Goal: Task Accomplishment & Management: Complete application form

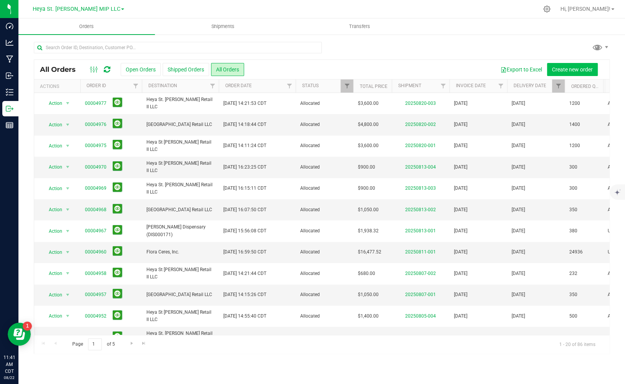
click at [568, 65] on button "Create new order" at bounding box center [572, 69] width 51 height 13
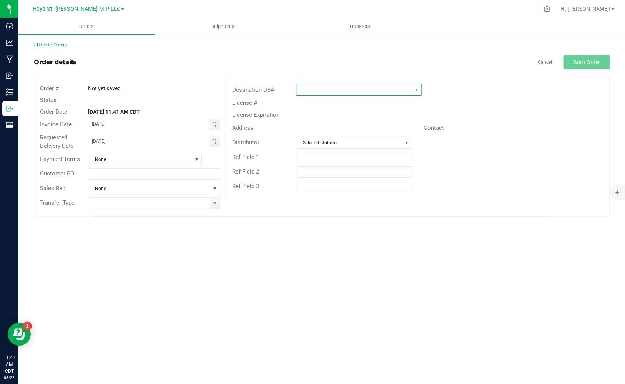
click at [328, 86] on span at bounding box center [353, 90] width 115 height 11
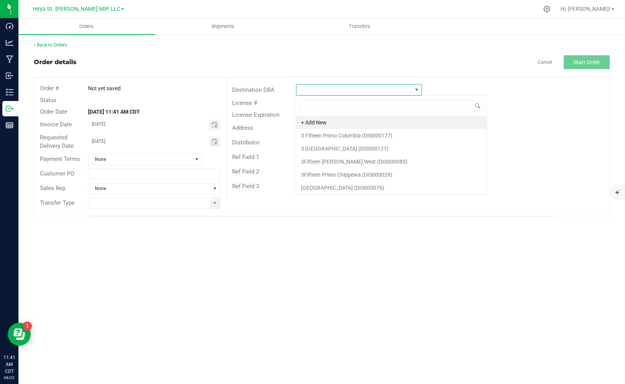
scroll to position [12, 126]
type input "st. [PERSON_NAME]"
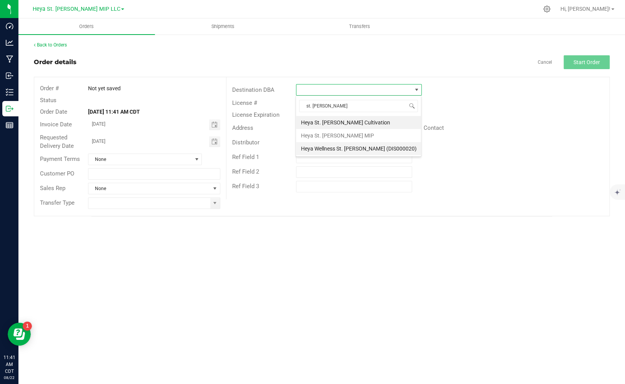
click at [377, 145] on li "Heya Wellness St. [PERSON_NAME] (DIS000020)" at bounding box center [358, 148] width 125 height 13
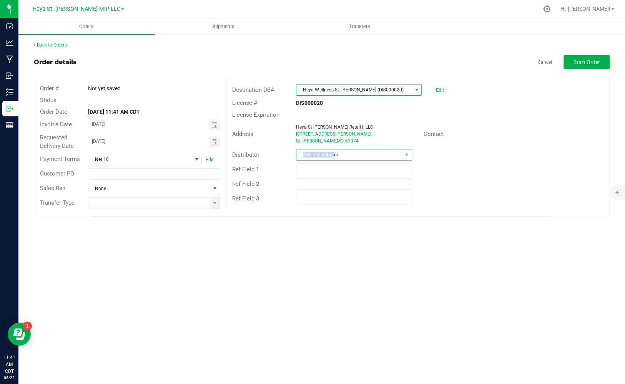
drag, startPoint x: 332, startPoint y: 149, endPoint x: 331, endPoint y: 154, distance: 5.2
click at [331, 154] on span "Select distributor" at bounding box center [349, 155] width 106 height 11
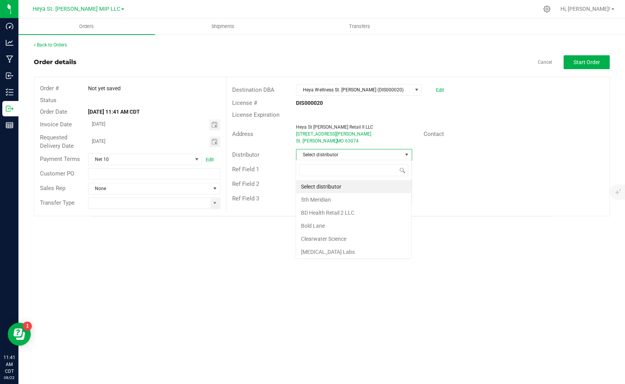
scroll to position [12, 116]
click at [331, 155] on span "Select distributor" at bounding box center [349, 155] width 106 height 11
type input "mip"
click at [211, 202] on span at bounding box center [215, 203] width 10 height 11
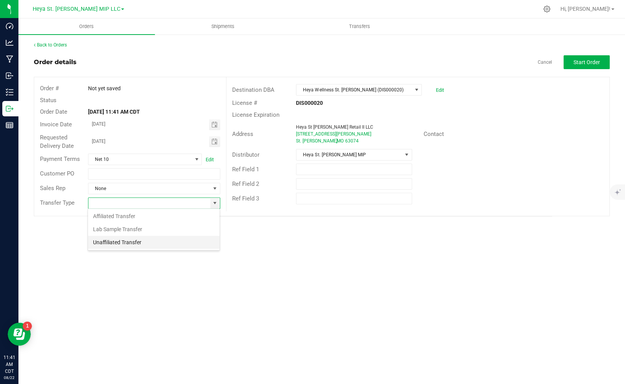
scroll to position [12, 132]
click at [177, 240] on li "Unaffiliated Transfer" at bounding box center [153, 242] width 131 height 13
drag, startPoint x: 223, startPoint y: 200, endPoint x: 218, endPoint y: 202, distance: 5.9
click at [223, 200] on div "Unaffiliated Transfer" at bounding box center [154, 204] width 144 height 12
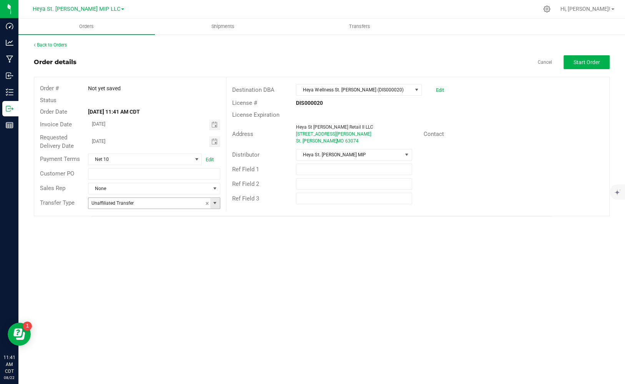
click at [214, 203] on span at bounding box center [215, 203] width 6 height 6
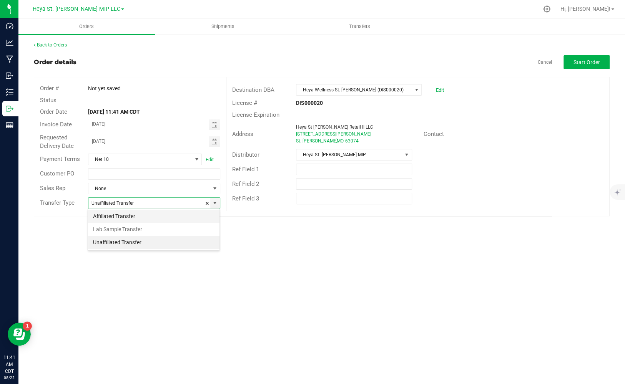
click at [206, 212] on li "Affiliated Transfer" at bounding box center [153, 216] width 131 height 13
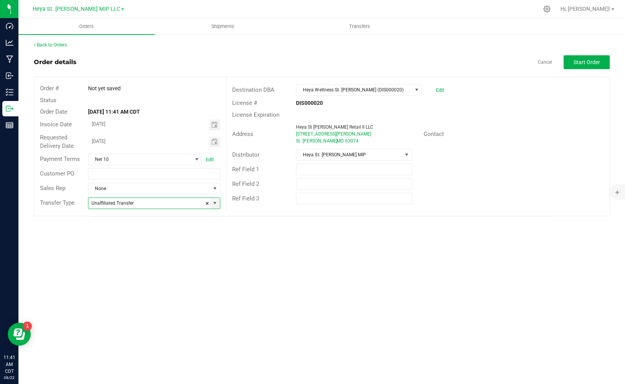
type input "Affiliated Transfer"
click at [585, 63] on span "Start Order" at bounding box center [587, 62] width 27 height 6
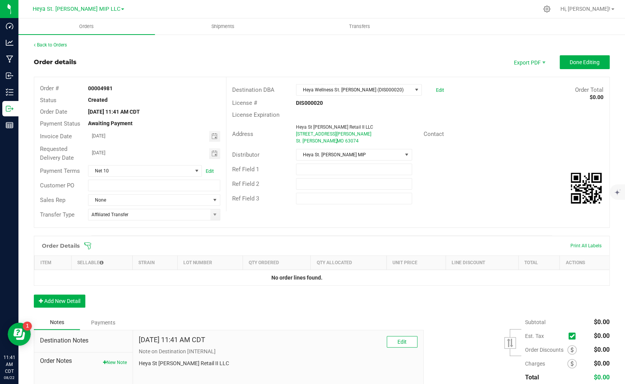
click at [89, 243] on div "Order Details Print All Labels" at bounding box center [321, 245] width 575 height 19
click at [68, 244] on h1 "Order Details" at bounding box center [61, 246] width 38 height 6
click at [71, 251] on div "Order Details" at bounding box center [60, 246] width 45 height 14
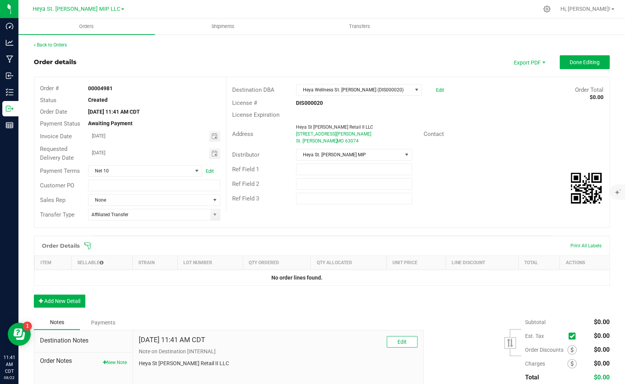
drag, startPoint x: 70, startPoint y: 251, endPoint x: 95, endPoint y: 245, distance: 25.6
click at [70, 251] on div "Order Details" at bounding box center [60, 246] width 45 height 14
click at [98, 244] on div "Order Details Print All Labels" at bounding box center [321, 245] width 575 height 19
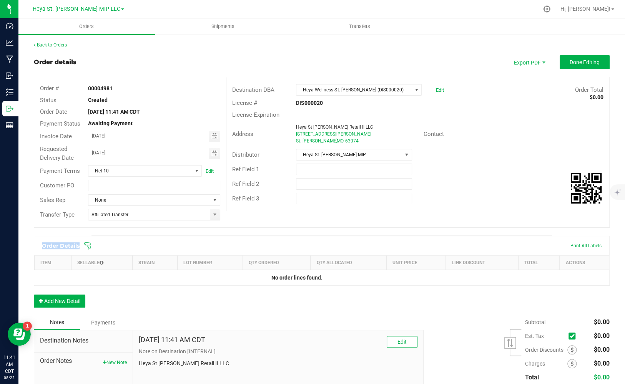
click at [98, 244] on div "Order Details Print All Labels" at bounding box center [321, 245] width 575 height 19
click at [50, 246] on h1 "Order Details" at bounding box center [61, 246] width 38 height 6
click at [120, 248] on div "Order Details Print All Labels" at bounding box center [321, 245] width 575 height 19
click at [327, 240] on div "Order Details Print All Labels" at bounding box center [321, 245] width 575 height 19
click at [423, 256] on th "Unit Price" at bounding box center [415, 263] width 59 height 14
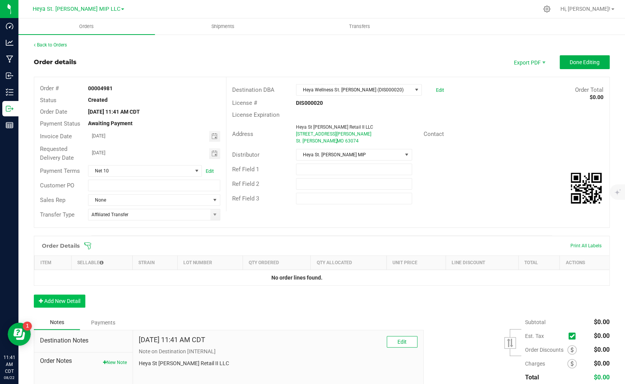
click at [85, 298] on button "Add New Detail" at bounding box center [60, 301] width 52 height 13
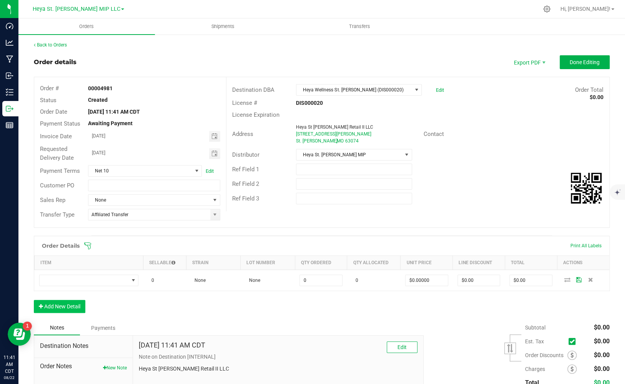
click at [63, 309] on button "Add New Detail" at bounding box center [60, 306] width 52 height 13
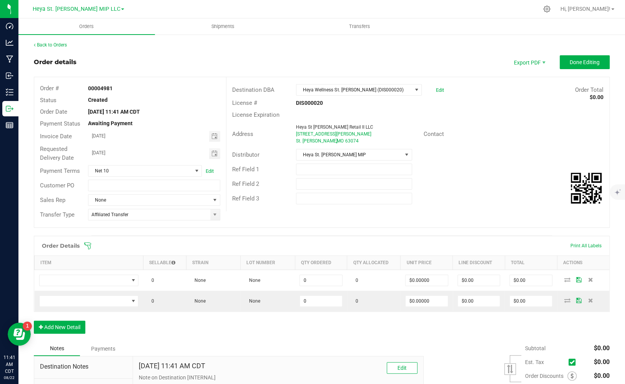
click at [60, 331] on button "Add New Detail" at bounding box center [60, 327] width 52 height 13
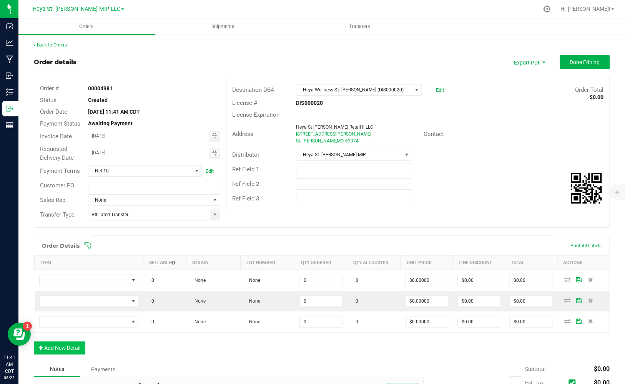
click at [62, 348] on button "Add New Detail" at bounding box center [60, 348] width 52 height 13
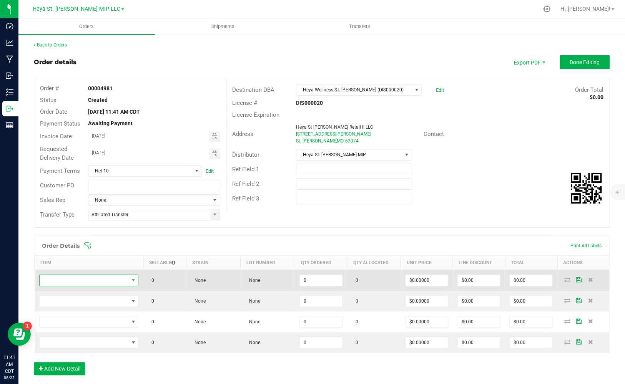
click at [75, 278] on span "NO DATA FOUND" at bounding box center [84, 280] width 89 height 11
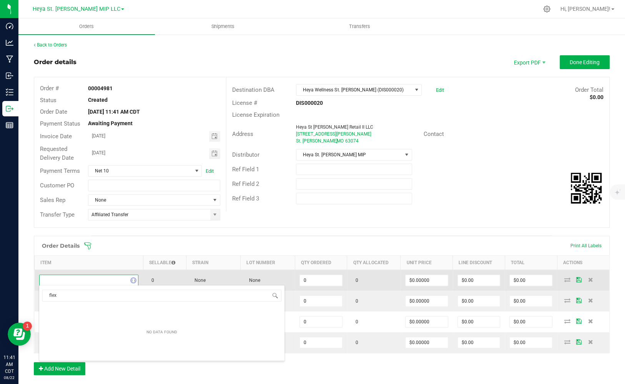
scroll to position [12, 98]
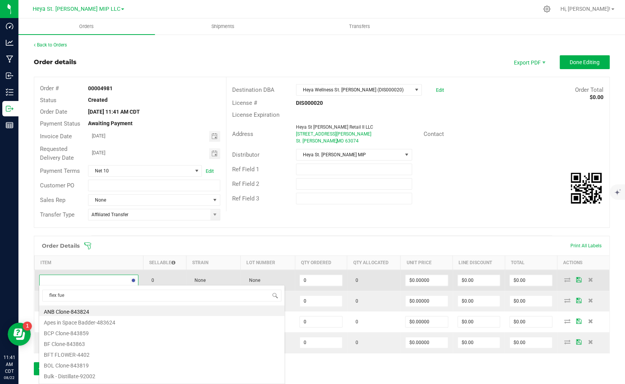
type input "flex fuel"
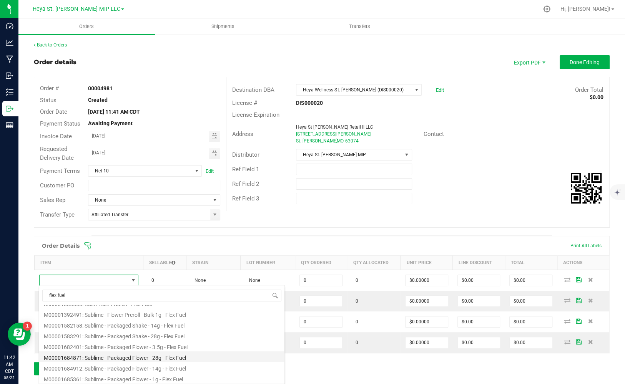
scroll to position [117, 0]
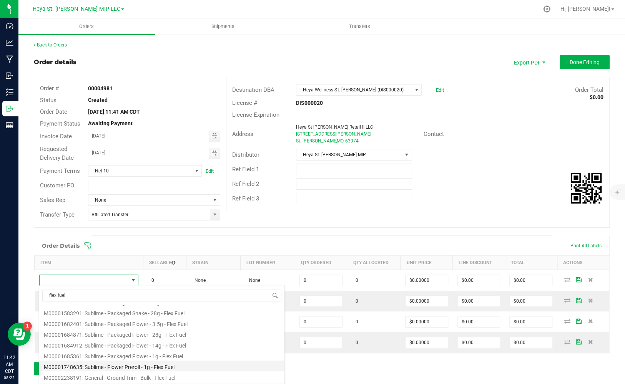
click at [144, 362] on li "M00001748635: Sublime - Flower Preroll - 1g - Flex Fuel" at bounding box center [161, 366] width 245 height 11
type input "0 ea"
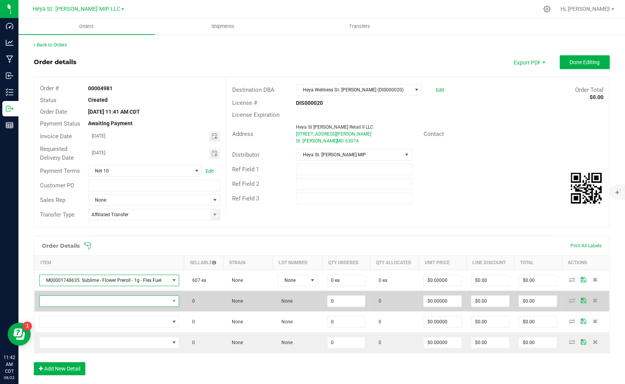
click at [94, 299] on span "NO DATA FOUND" at bounding box center [105, 301] width 130 height 11
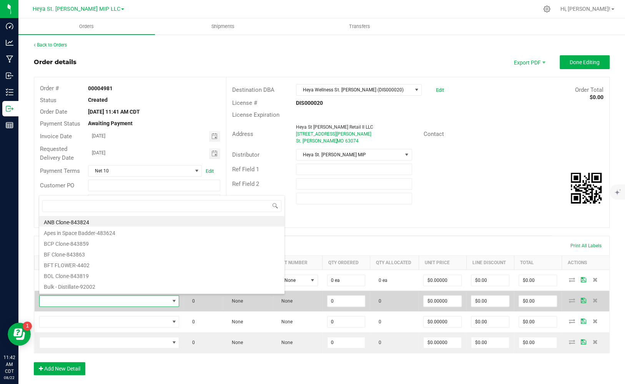
scroll to position [12, 134]
type input "apples and bananas"
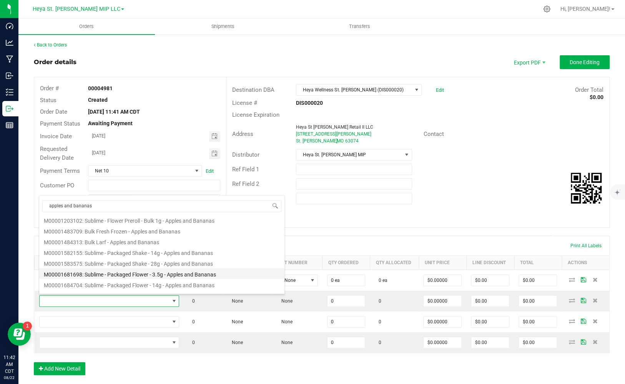
scroll to position [138, 0]
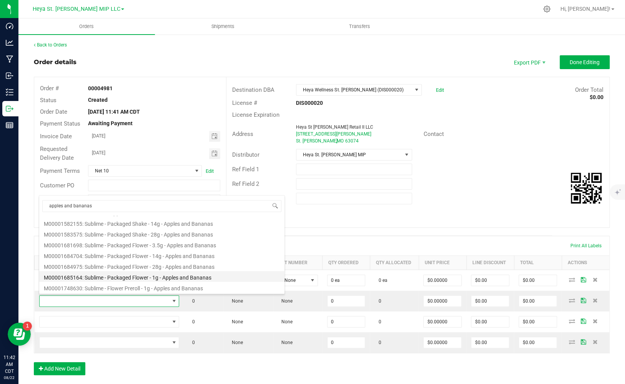
click at [155, 277] on li "M00001685164: Sublime - Packaged Flower - 1g - Apples and Bananas" at bounding box center [161, 276] width 245 height 11
type input "0 ea"
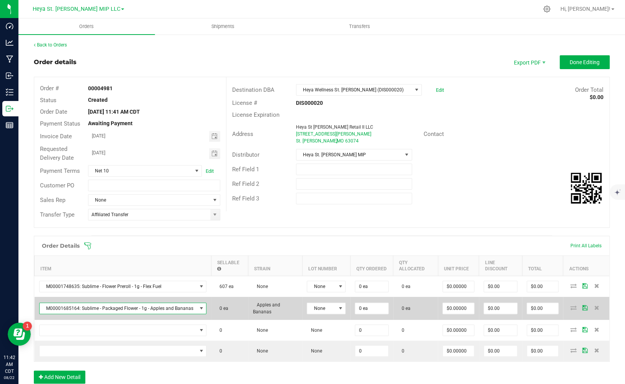
click at [132, 303] on span "M00001685164: Sublime - Packaged Flower - 1g - Apples and Bananas" at bounding box center [118, 308] width 157 height 11
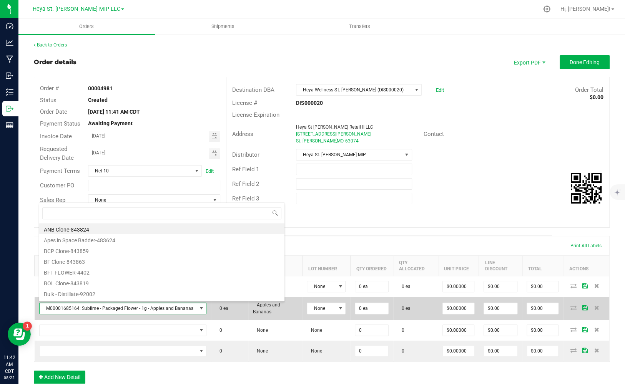
scroll to position [12, 161]
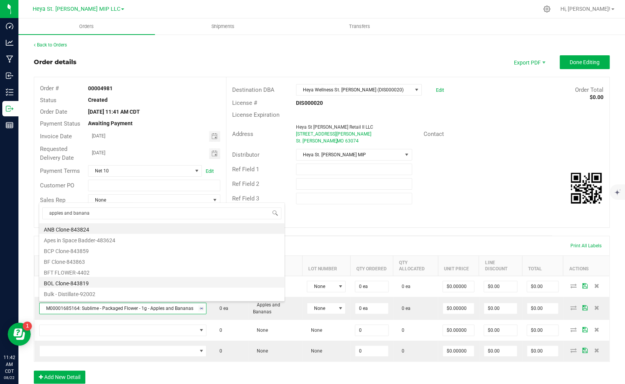
type input "apples and bananas"
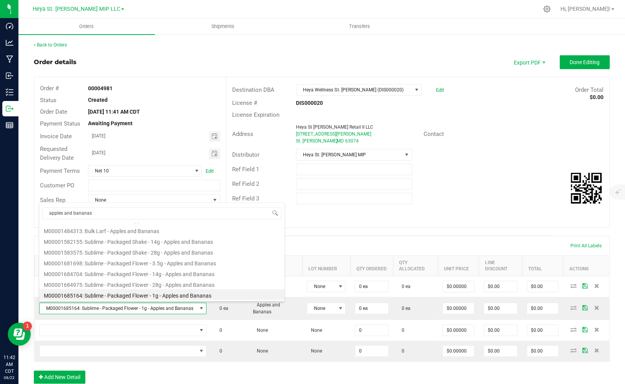
scroll to position [138, 0]
click at [153, 290] on li "M00001748630: Sublime - Flower Preroll - 1g - Apples and Bananas" at bounding box center [161, 294] width 245 height 11
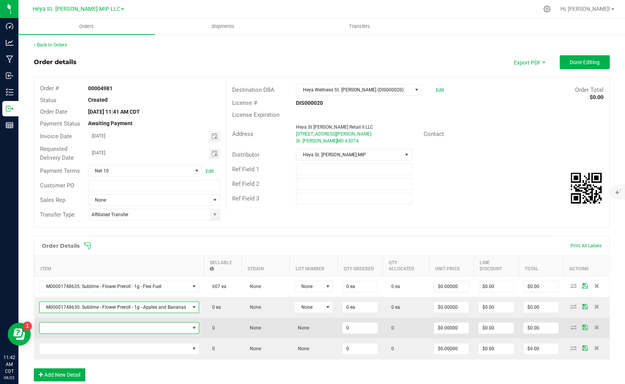
click at [126, 329] on span "NO DATA FOUND" at bounding box center [115, 328] width 150 height 11
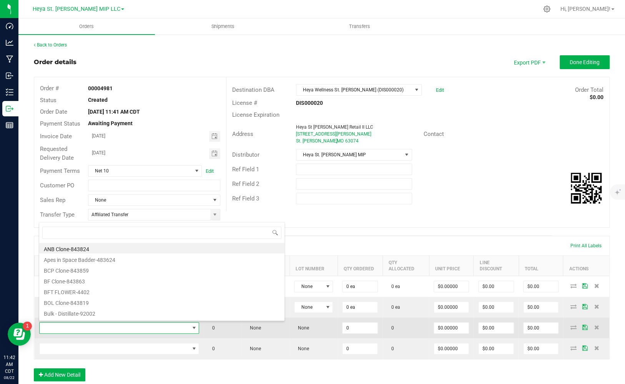
scroll to position [12, 154]
type input "[PERSON_NAME]"
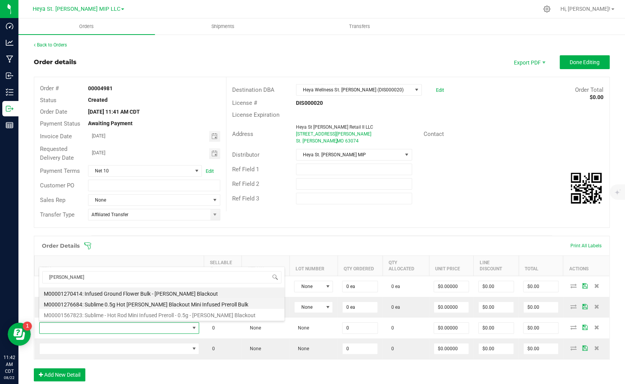
click at [130, 302] on li "M00001276684: Sublime 0.5g Hot [PERSON_NAME] Blackout Mini Infused Preroll Bulk" at bounding box center [161, 303] width 245 height 11
type input "0 ea"
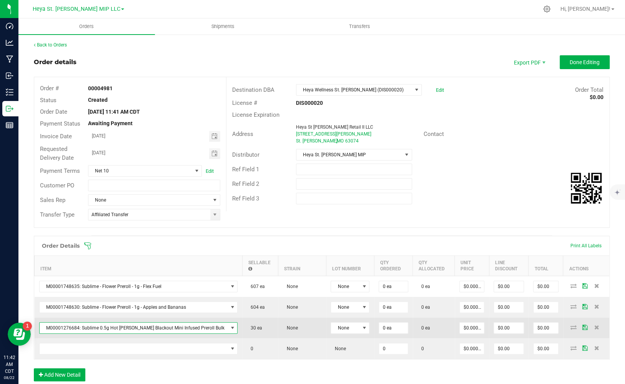
click at [155, 328] on span "M00001276684: Sublime 0.5g Hot [PERSON_NAME] Blackout Mini Infused Preroll Bulk" at bounding box center [134, 328] width 188 height 11
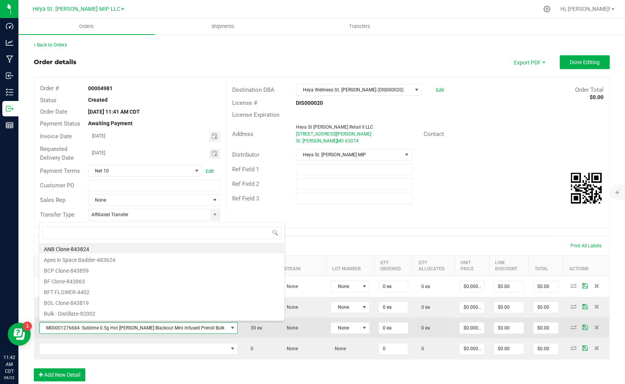
scroll to position [0, 0]
type input "[PERSON_NAME] black"
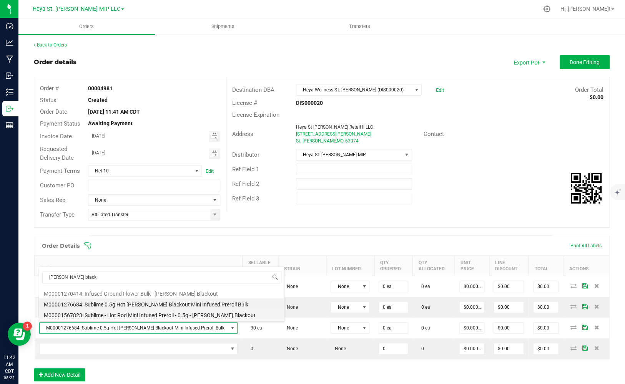
click at [165, 317] on li "M00001567823: Sublime - Hot Rod Mini Infused Preroll - 0.5g - [PERSON_NAME] Bla…" at bounding box center [161, 314] width 245 height 11
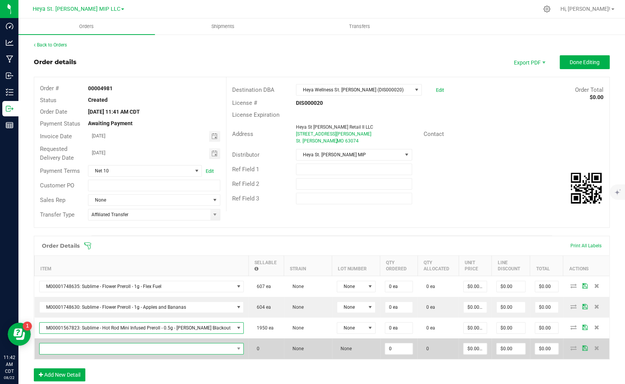
click at [143, 348] on span "NO DATA FOUND" at bounding box center [137, 349] width 195 height 11
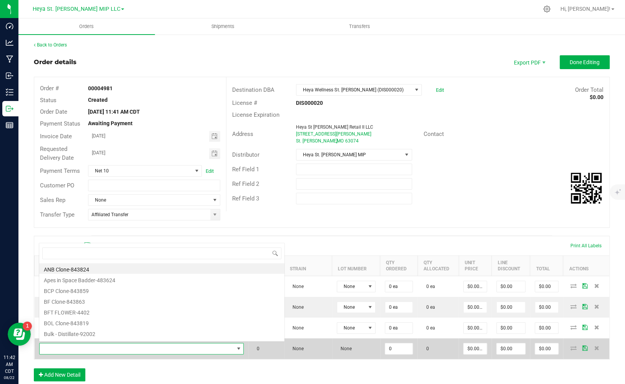
scroll to position [12, 175]
type input "blue dr"
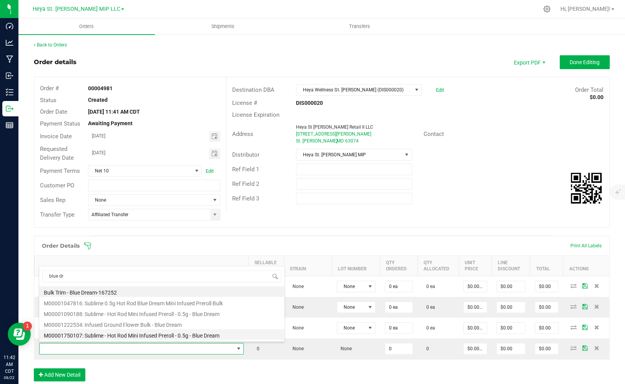
click at [128, 337] on li "M00001750107: Sublime - Hot Rod Mini Infused Preroll - 0.5g - Blue Dream" at bounding box center [161, 334] width 245 height 11
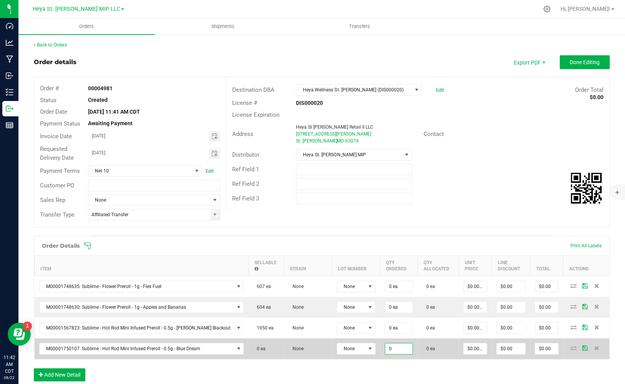
click at [385, 351] on input "0" at bounding box center [399, 349] width 28 height 11
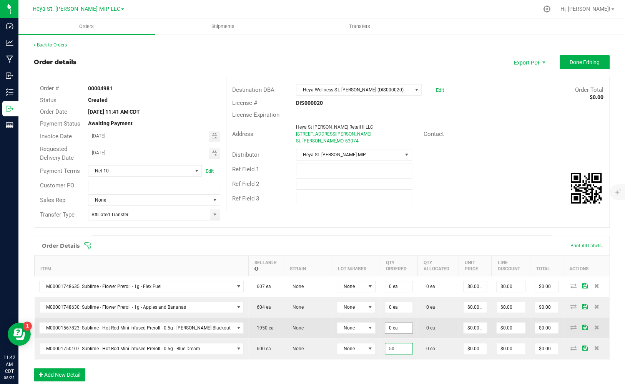
type input "50"
type input "0"
type input "50 ea"
click at [385, 328] on input "0" at bounding box center [399, 328] width 28 height 11
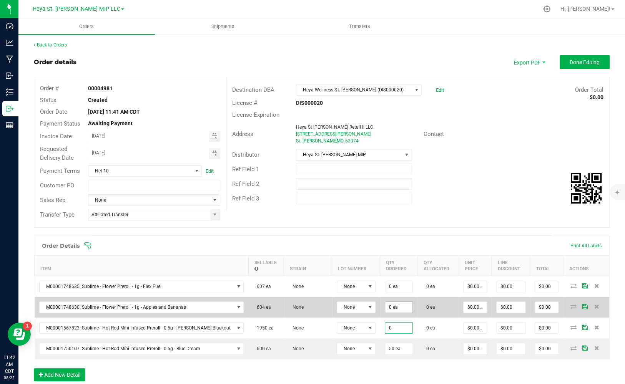
paste input "5"
type input "50 ea"
click at [380, 312] on td "0 ea" at bounding box center [399, 307] width 38 height 21
click at [385, 305] on input "0" at bounding box center [399, 307] width 28 height 11
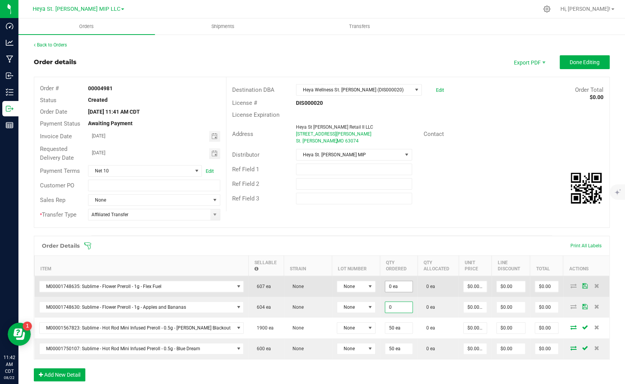
paste input "5"
type input "50"
type input "0"
type input "50 ea"
click at [385, 290] on input "0" at bounding box center [399, 286] width 28 height 11
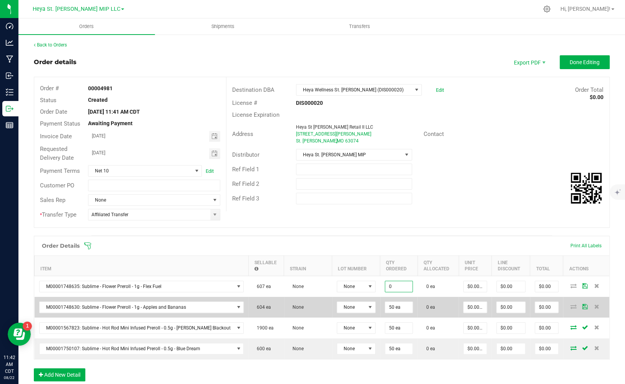
paste input "5"
type input "50 ea"
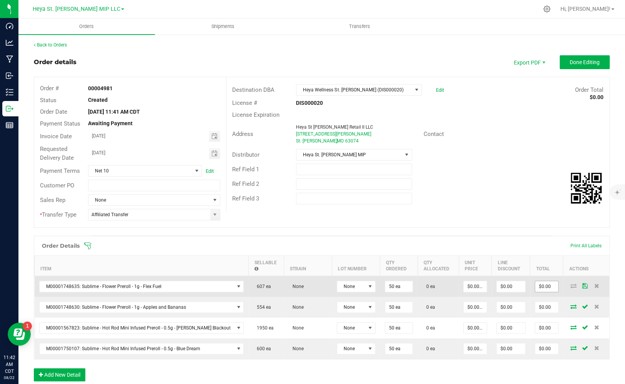
type input "0"
click at [535, 286] on input "0" at bounding box center [546, 286] width 23 height 11
click at [465, 287] on input "0" at bounding box center [475, 286] width 23 height 11
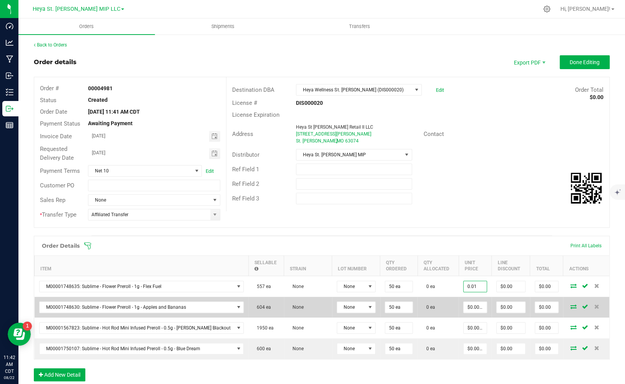
type input "$0.01000"
type input "$0.50"
drag, startPoint x: 458, startPoint y: 314, endPoint x: 457, endPoint y: 309, distance: 5.4
click at [459, 314] on td "$0.00000" at bounding box center [475, 307] width 33 height 21
click at [464, 309] on input "0" at bounding box center [475, 307] width 23 height 11
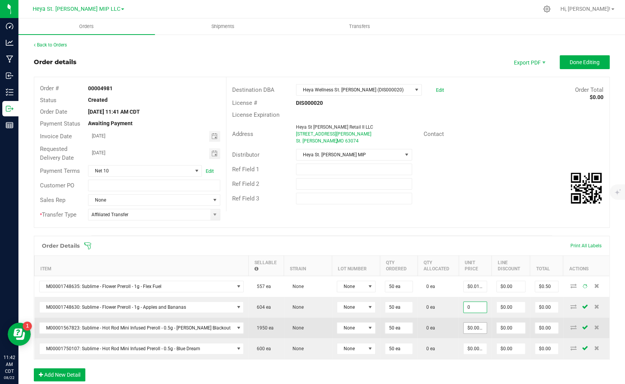
paste input ".01"
type input "0.01"
type input "0"
type input "$0.01000"
type input "$0.50"
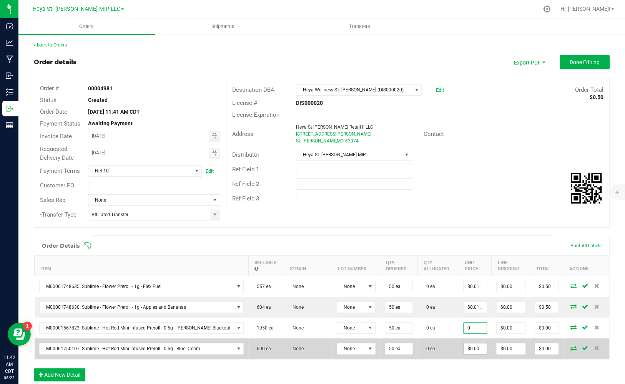
drag, startPoint x: 458, startPoint y: 329, endPoint x: 459, endPoint y: 341, distance: 12.7
click at [464, 329] on input "0" at bounding box center [475, 328] width 23 height 11
paste input ".01"
type input "0.01"
type input "0"
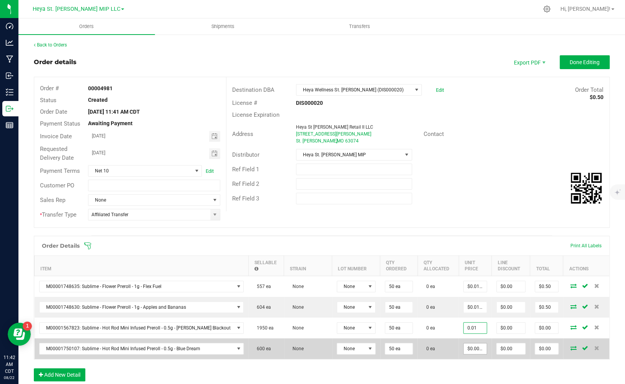
type input "$0.01000"
type input "$0.50"
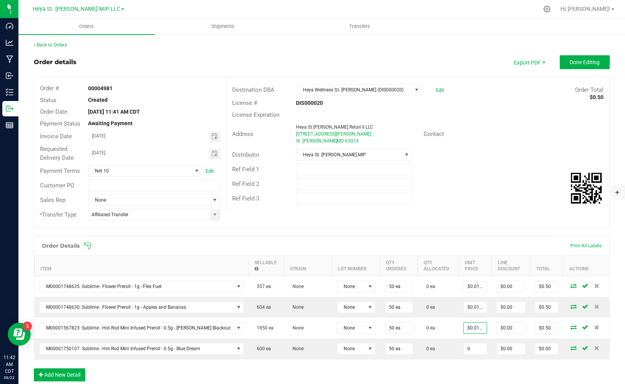
drag, startPoint x: 460, startPoint y: 349, endPoint x: 456, endPoint y: 366, distance: 17.4
click at [464, 349] on input "0" at bounding box center [475, 349] width 23 height 11
paste input ".01"
type input "$0.01000"
type input "$0.50"
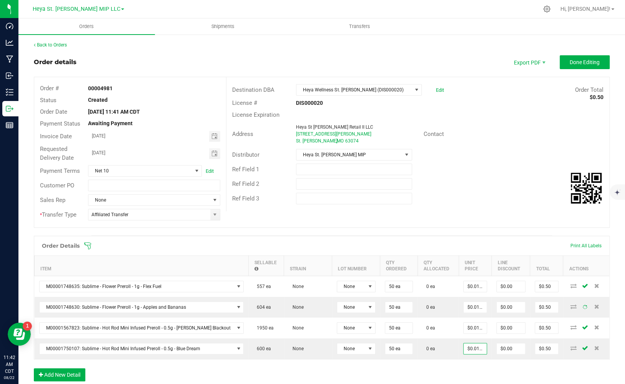
click at [452, 370] on div "Order Details Print All Labels Item Sellable Strain Lot Number Qty Ordered Qty …" at bounding box center [322, 312] width 576 height 153
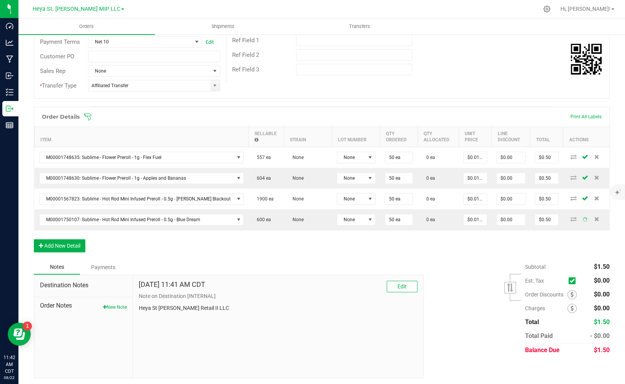
click at [518, 352] on div "Subtotal $1.50 Est. Tax" at bounding box center [514, 308] width 192 height 97
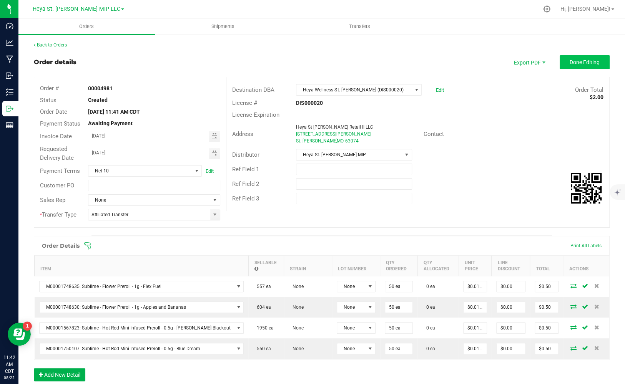
click at [575, 63] on span "Done Editing" at bounding box center [585, 62] width 30 height 6
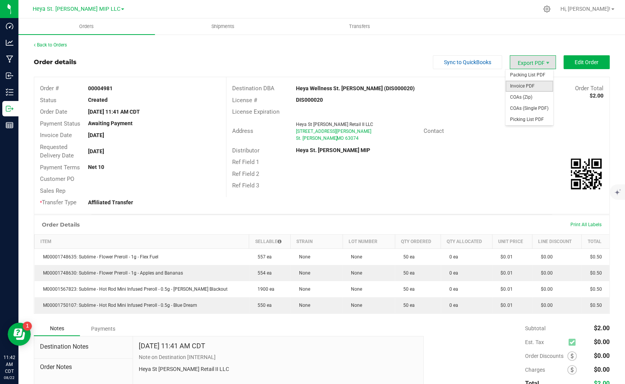
click at [528, 87] on span "Invoice PDF" at bounding box center [529, 86] width 48 height 11
click at [581, 63] on span "Edit Order" at bounding box center [587, 62] width 24 height 6
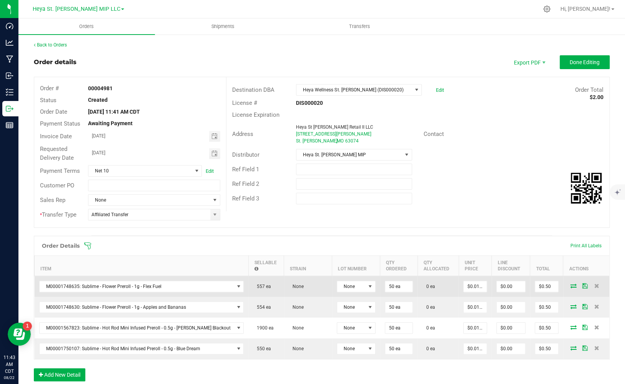
click at [568, 284] on span at bounding box center [574, 286] width 12 height 5
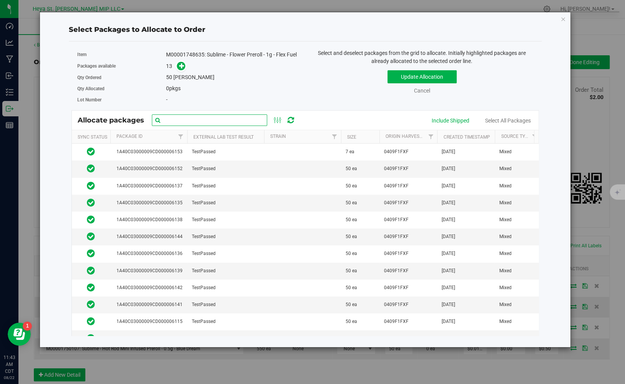
click at [196, 126] on input "text" at bounding box center [209, 121] width 115 height 12
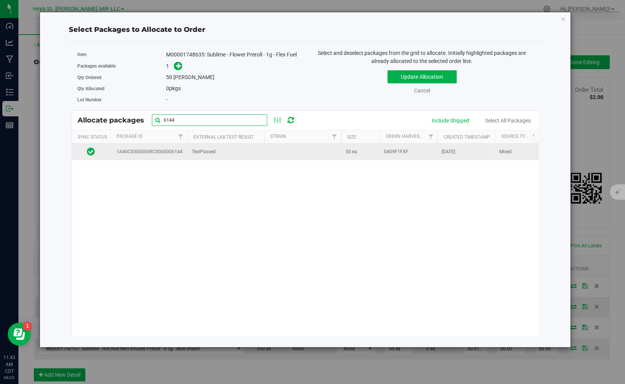
type input "6144"
click at [230, 160] on td "TestPassed" at bounding box center [225, 152] width 77 height 17
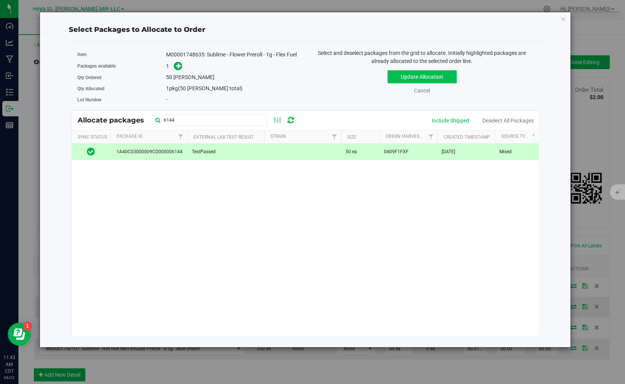
click at [407, 79] on button "Update Allocation" at bounding box center [421, 76] width 69 height 13
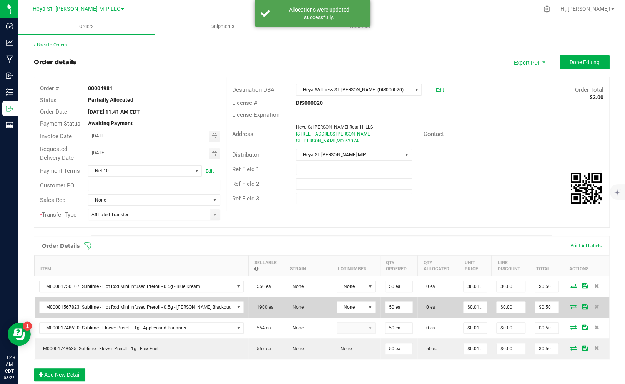
click at [570, 306] on icon at bounding box center [573, 306] width 6 height 5
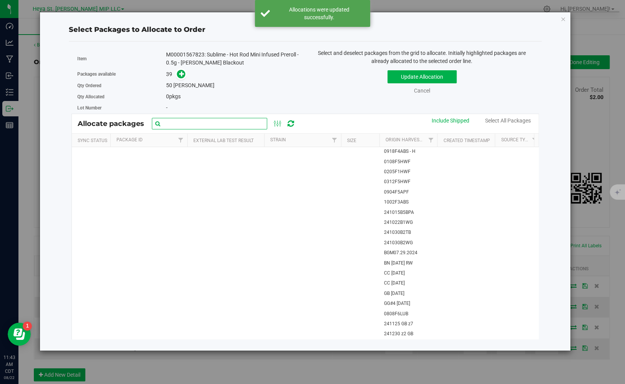
click at [207, 126] on input "text" at bounding box center [209, 124] width 115 height 12
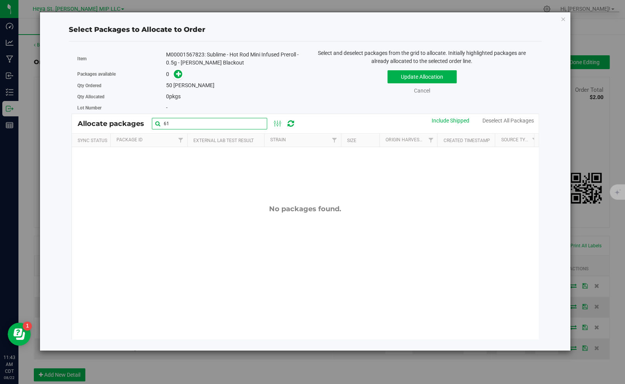
type input "6"
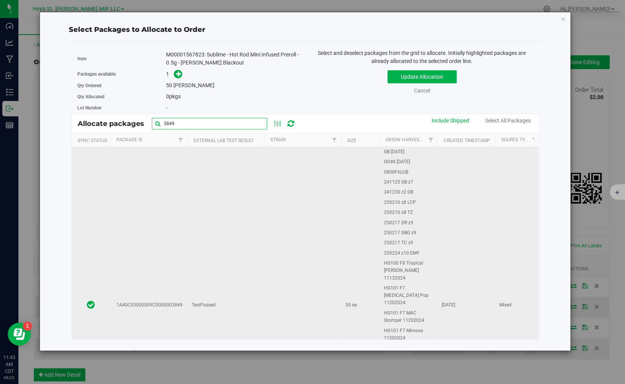
scroll to position [150, 0]
type input "3849"
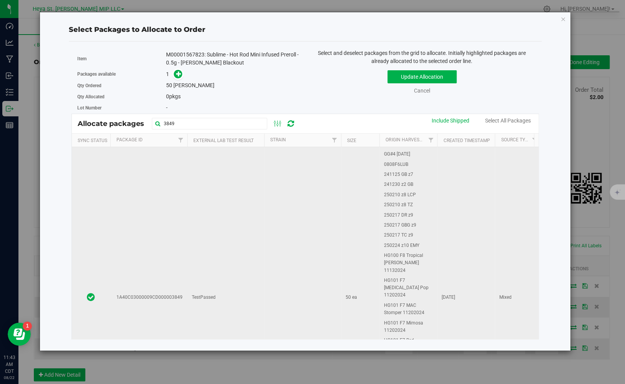
click at [384, 199] on span "250210 z8 LCP" at bounding box center [400, 194] width 32 height 7
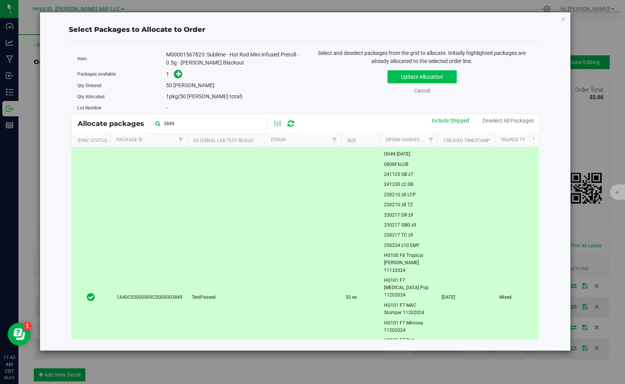
click at [414, 78] on button "Update Allocation" at bounding box center [421, 76] width 69 height 13
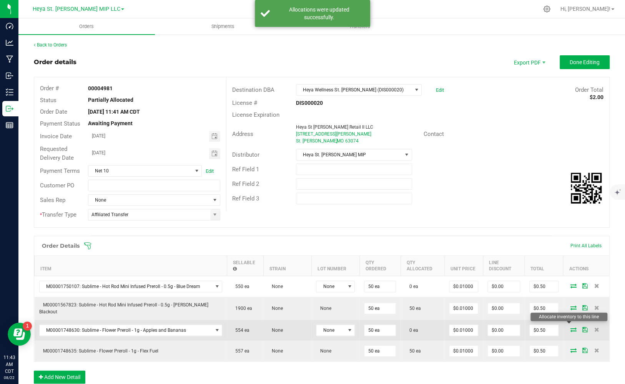
click at [570, 328] on icon at bounding box center [573, 330] width 6 height 5
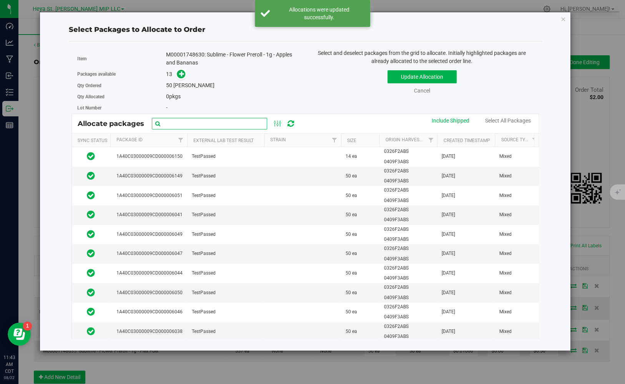
click at [230, 126] on input "text" at bounding box center [209, 124] width 115 height 12
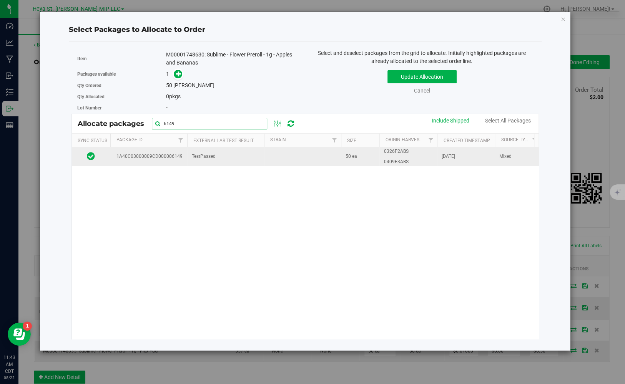
type input "6149"
click at [222, 166] on td "TestPassed" at bounding box center [225, 156] width 77 height 19
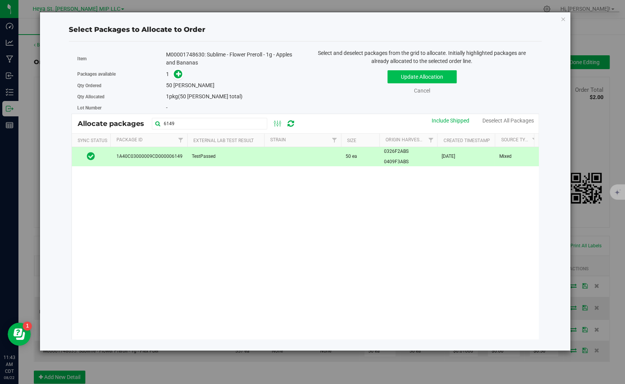
click at [422, 78] on button "Update Allocation" at bounding box center [421, 76] width 69 height 13
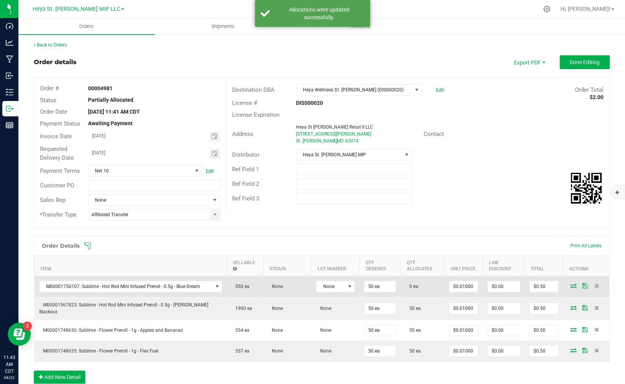
click at [570, 285] on icon at bounding box center [573, 286] width 6 height 5
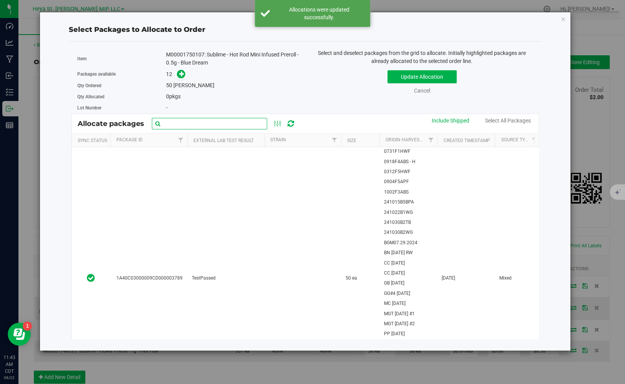
click at [248, 128] on input "text" at bounding box center [209, 124] width 115 height 12
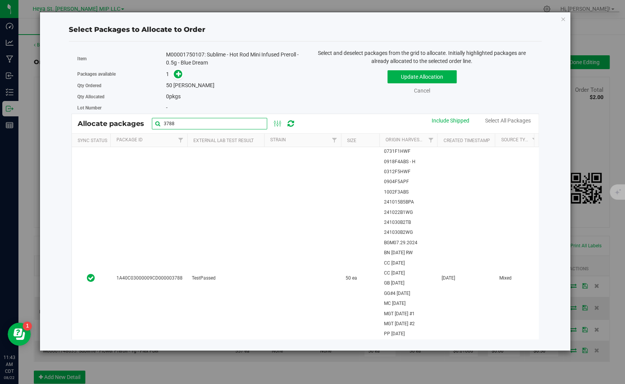
type input "3788"
click at [254, 203] on td "TestPassed" at bounding box center [225, 278] width 77 height 263
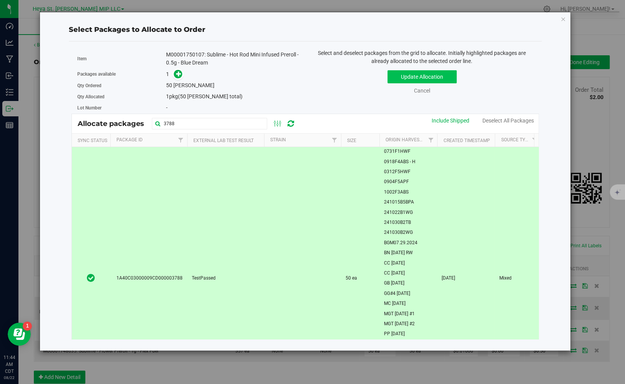
click at [400, 70] on button "Update Allocation" at bounding box center [421, 76] width 69 height 13
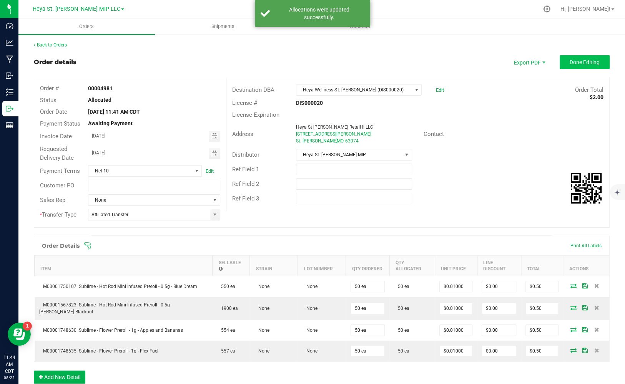
click at [561, 68] on button "Done Editing" at bounding box center [585, 62] width 50 height 14
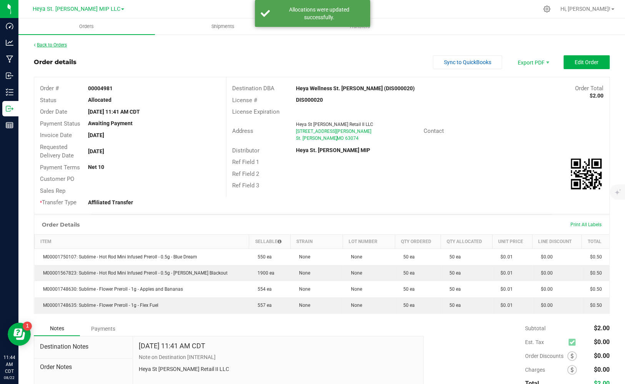
click at [47, 44] on link "Back to Orders" at bounding box center [50, 44] width 33 height 5
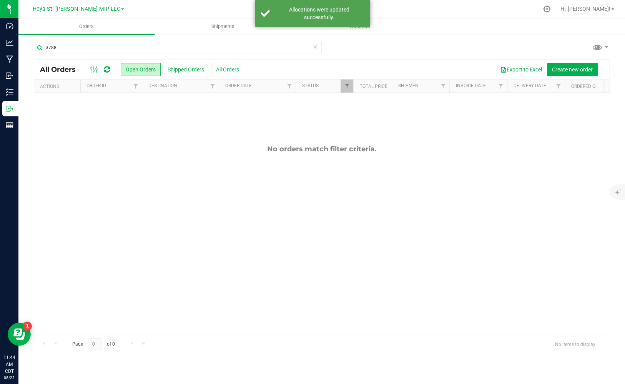
click at [317, 47] on icon at bounding box center [315, 46] width 5 height 9
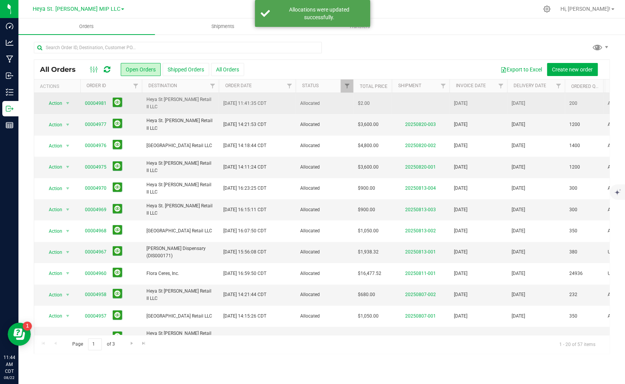
click at [195, 104] on span "Heya St [PERSON_NAME] Retail II LLC" at bounding box center [180, 103] width 68 height 15
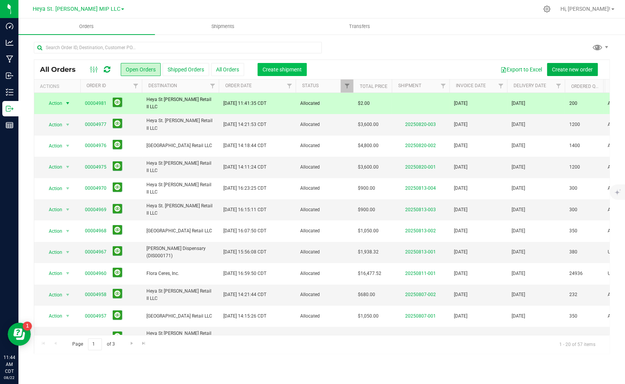
click at [282, 71] on span "Create shipment" at bounding box center [282, 70] width 39 height 6
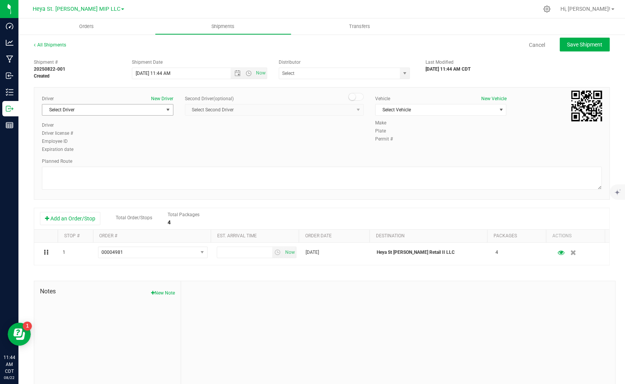
click at [143, 110] on span "Select Driver" at bounding box center [102, 110] width 121 height 11
type input "kam"
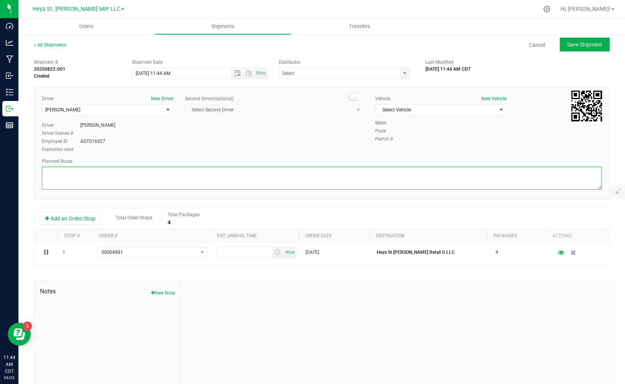
click at [138, 174] on textarea at bounding box center [322, 178] width 560 height 23
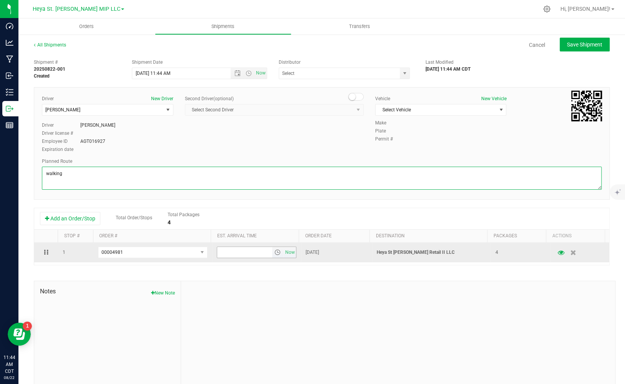
type textarea "walking"
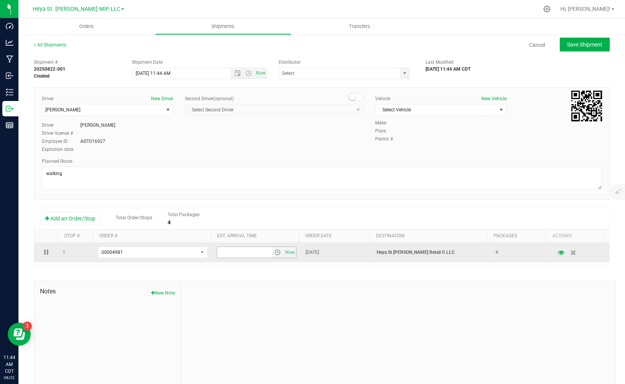
click at [241, 252] on input "text" at bounding box center [244, 252] width 55 height 11
type input "11:50 AM"
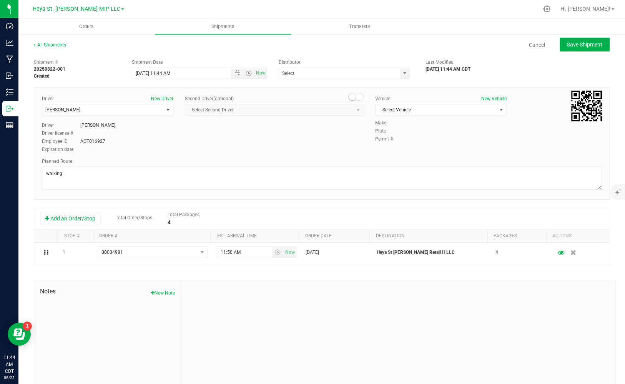
click at [435, 136] on div "Permit #" at bounding box center [488, 139] width 226 height 7
click at [424, 106] on span "Select Vehicle" at bounding box center [436, 110] width 121 height 11
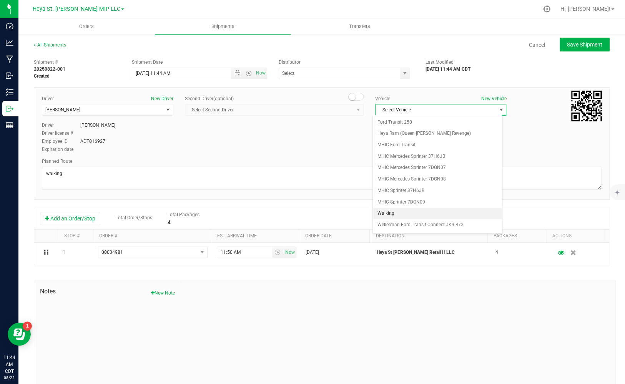
click at [409, 213] on li "Walking" at bounding box center [438, 214] width 130 height 12
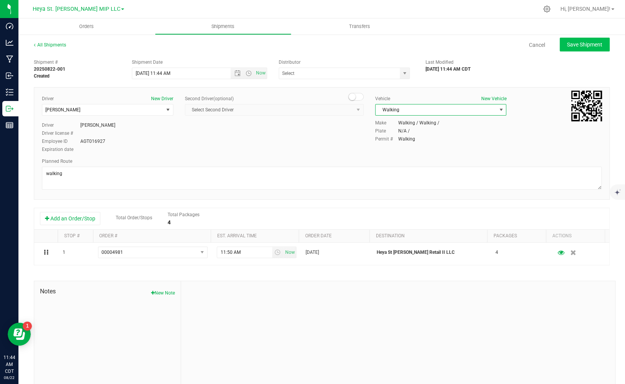
click at [574, 48] on button "Save Shipment" at bounding box center [585, 45] width 50 height 14
type input "[DATE] 4:44 PM"
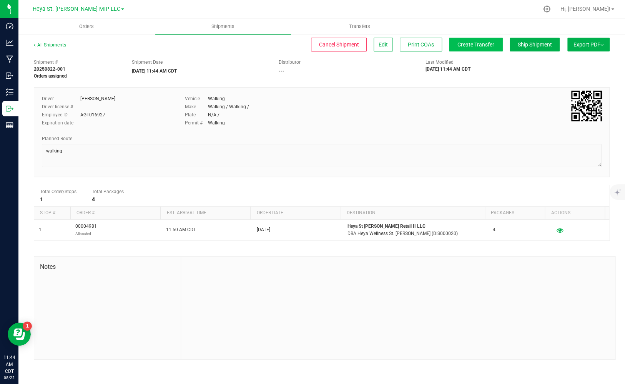
click at [497, 49] on button "Create Transfer" at bounding box center [476, 45] width 54 height 14
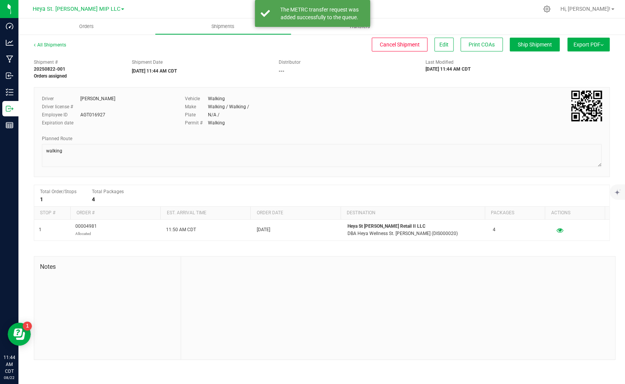
click at [401, 27] on uib-tab-heading "Transfers" at bounding box center [360, 26] width 136 height 15
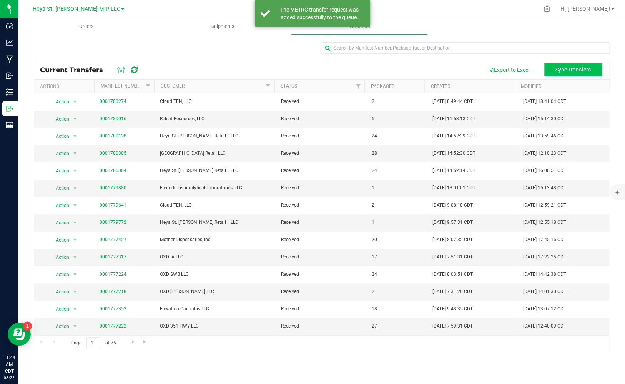
click at [572, 69] on span "Sync Transfers" at bounding box center [572, 70] width 35 height 6
